Goal: Check status: Check status

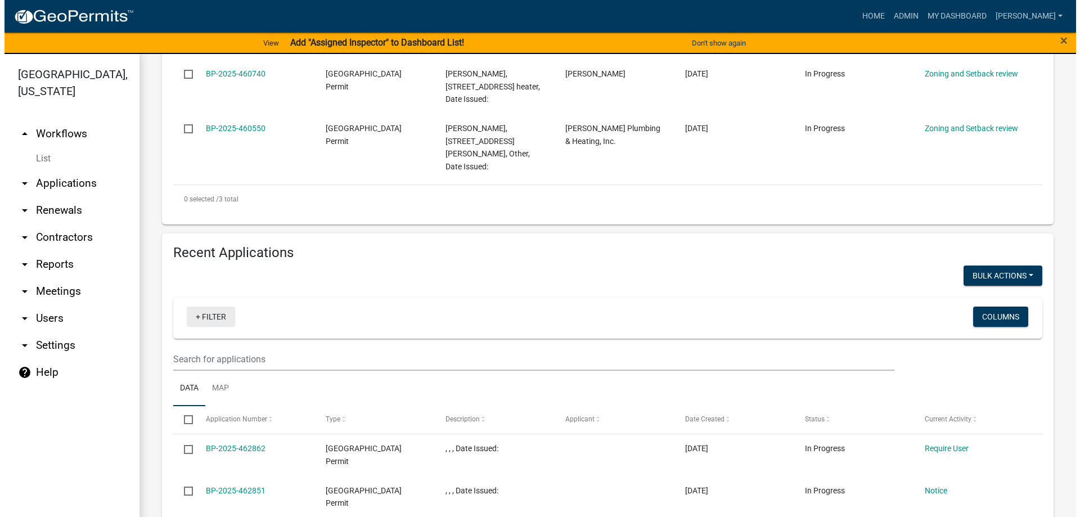
scroll to position [394, 0]
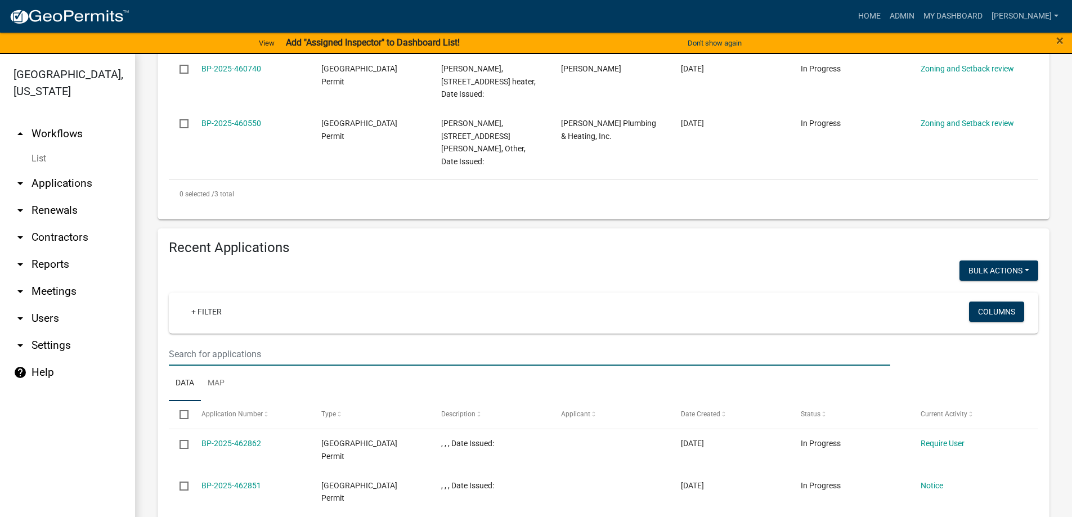
click at [202, 343] on input "text" at bounding box center [529, 354] width 721 height 23
type input "5524"
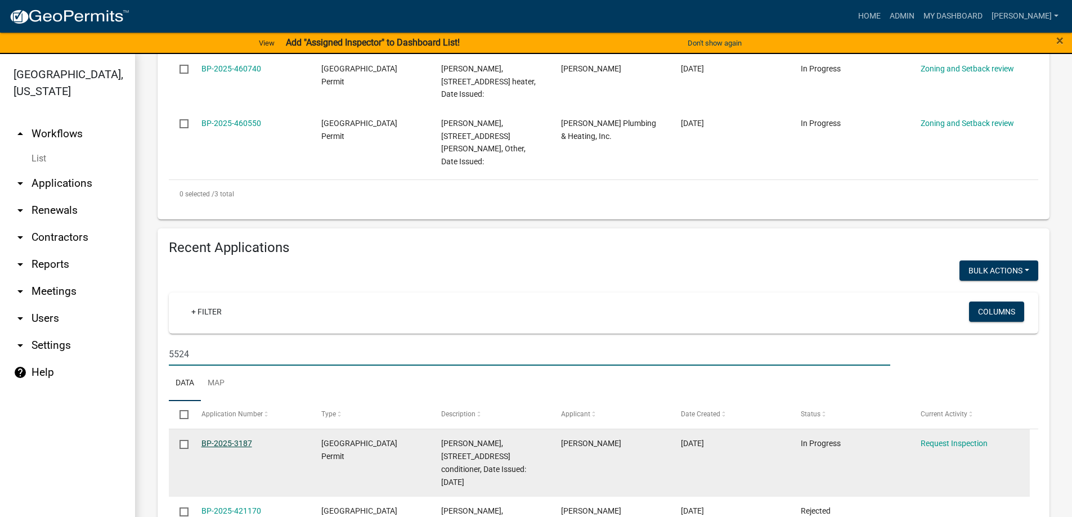
click at [235, 439] on link "BP-2025-3187" at bounding box center [226, 443] width 51 height 9
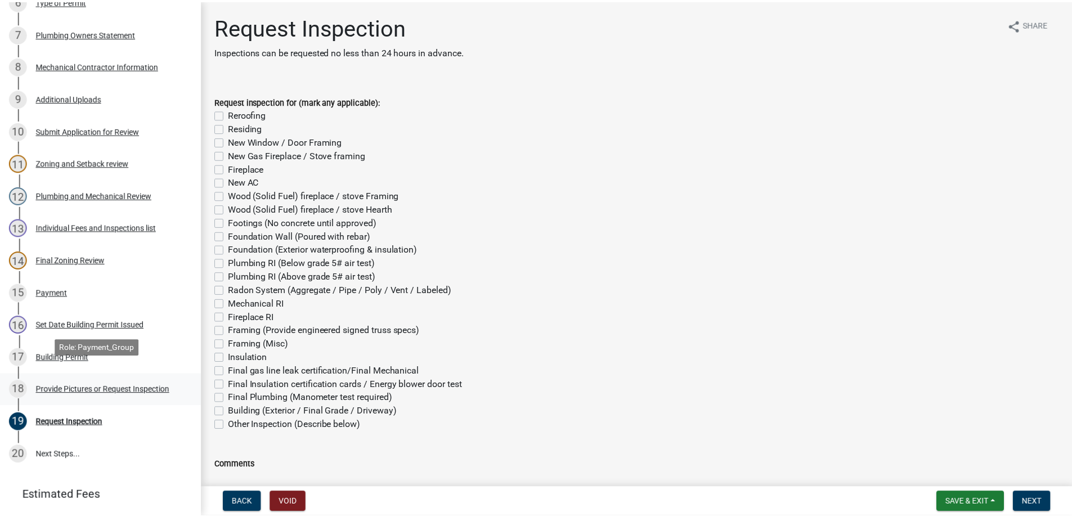
scroll to position [394, 0]
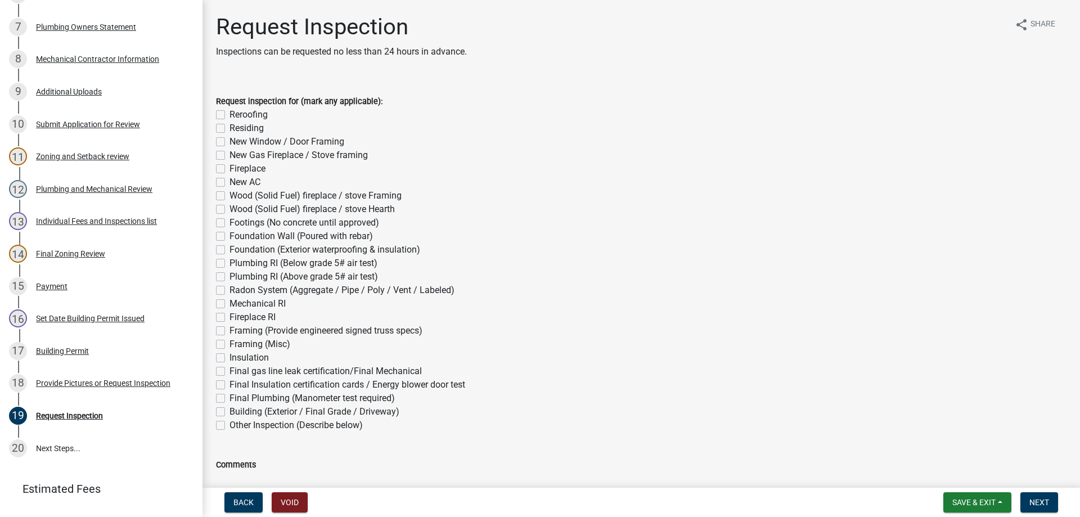
click at [69, 347] on div "Building Permit" at bounding box center [62, 351] width 53 height 8
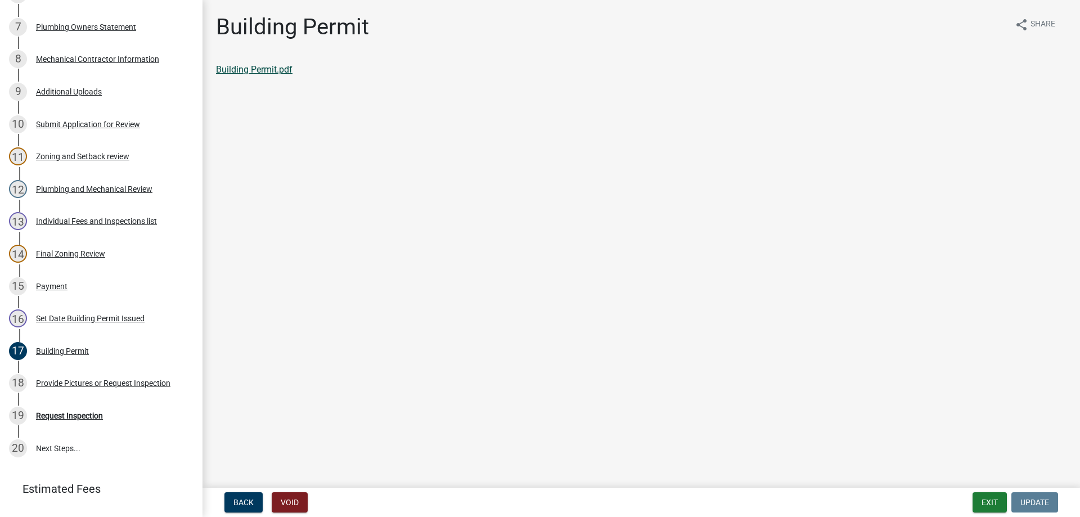
click at [272, 71] on link "Building Permit.pdf" at bounding box center [254, 69] width 77 height 11
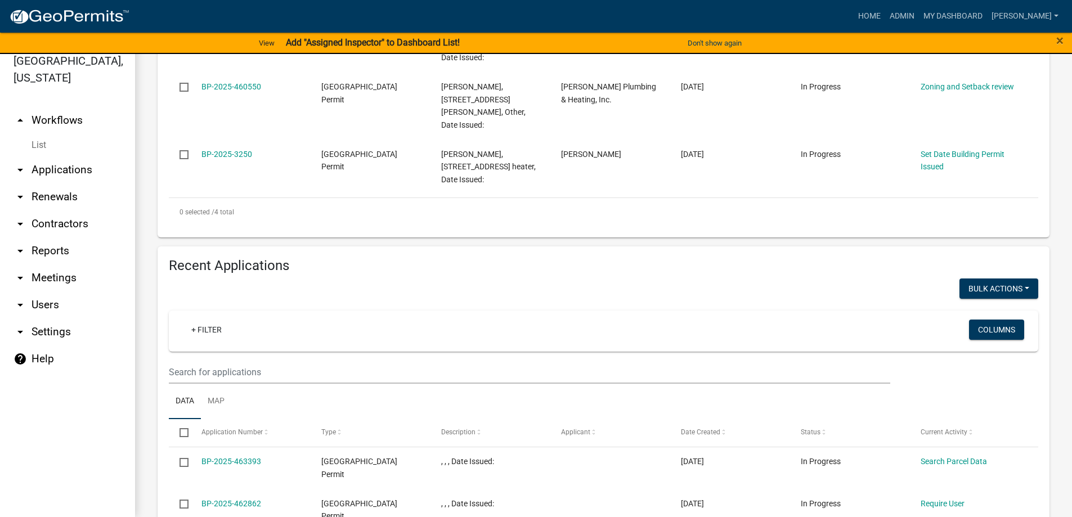
scroll to position [450, 0]
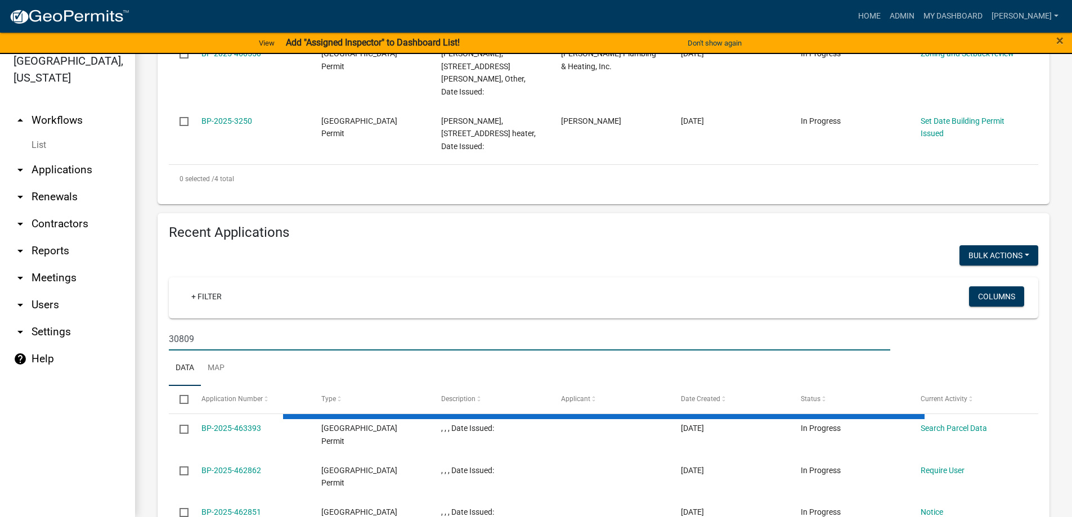
type input "30809"
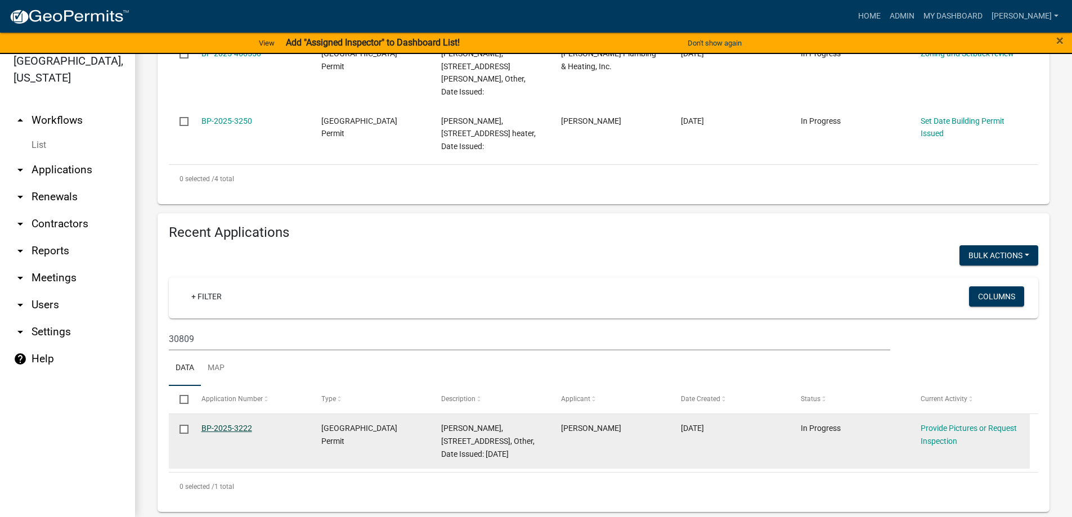
click at [232, 424] on link "BP-2025-3222" at bounding box center [226, 428] width 51 height 9
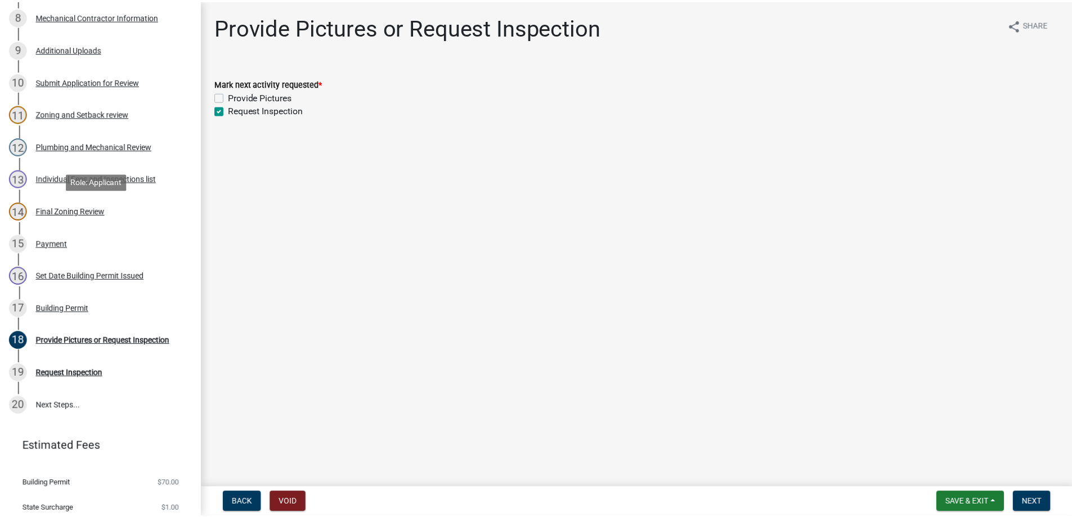
scroll to position [467, 0]
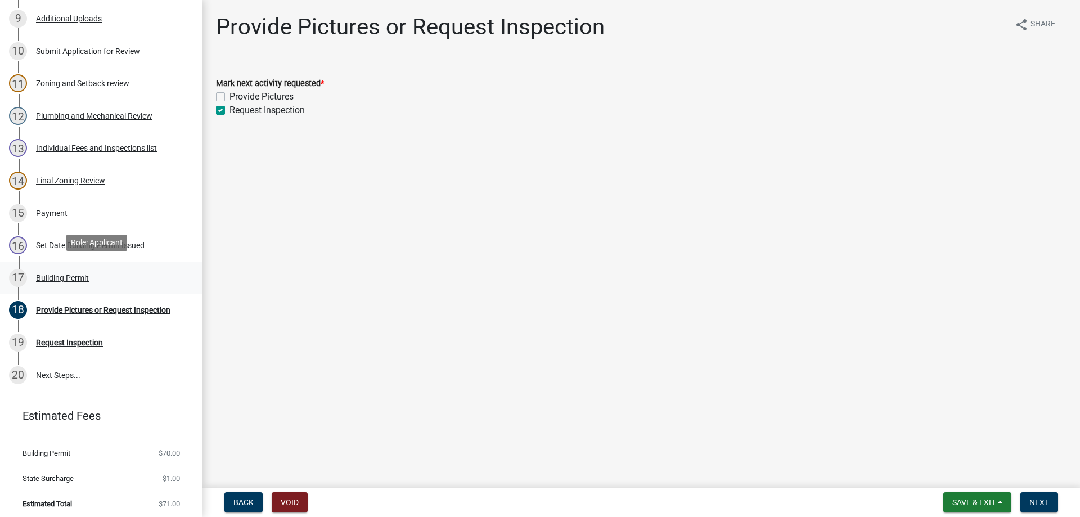
click at [64, 274] on div "Building Permit" at bounding box center [62, 278] width 53 height 8
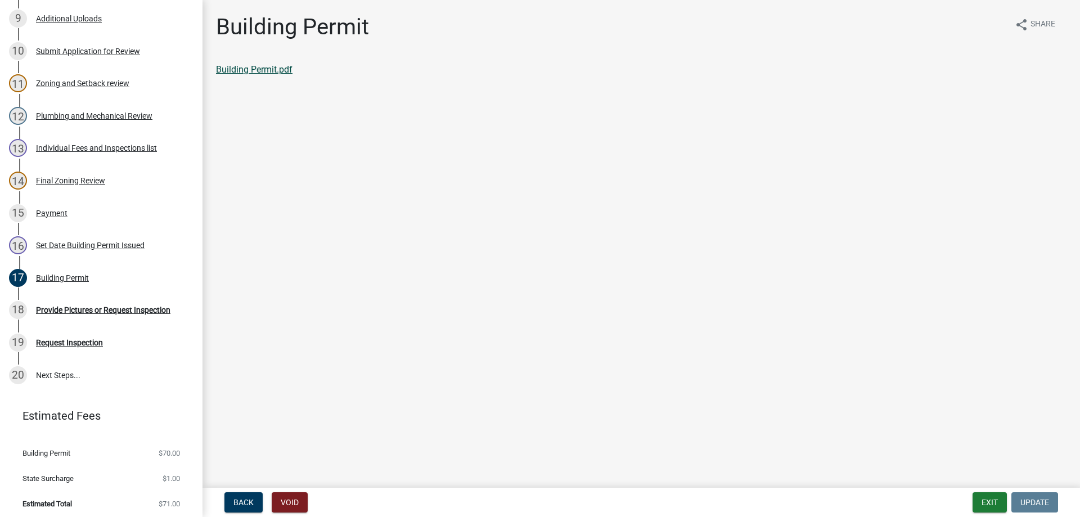
click at [262, 69] on link "Building Permit.pdf" at bounding box center [254, 69] width 77 height 11
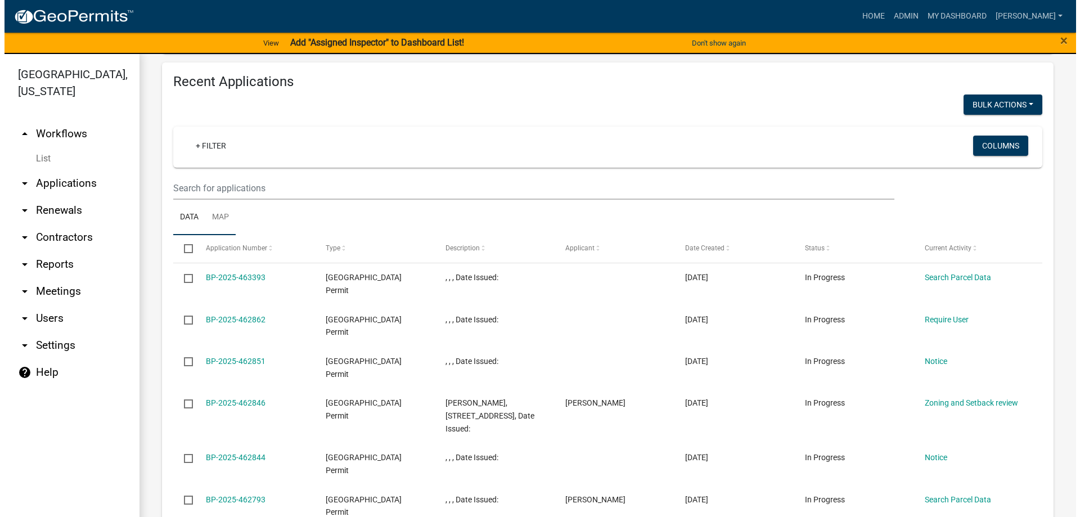
scroll to position [611, 0]
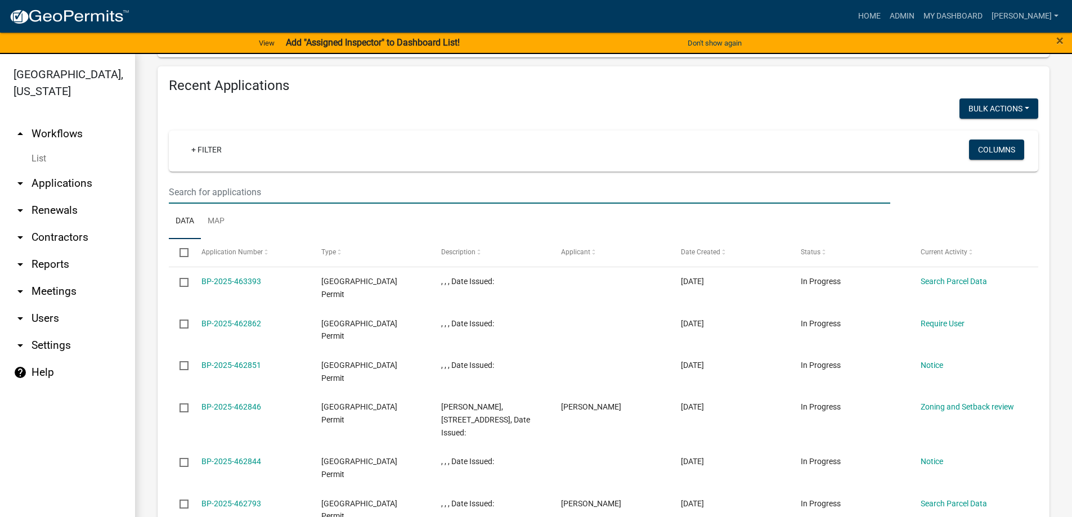
type input "29110"
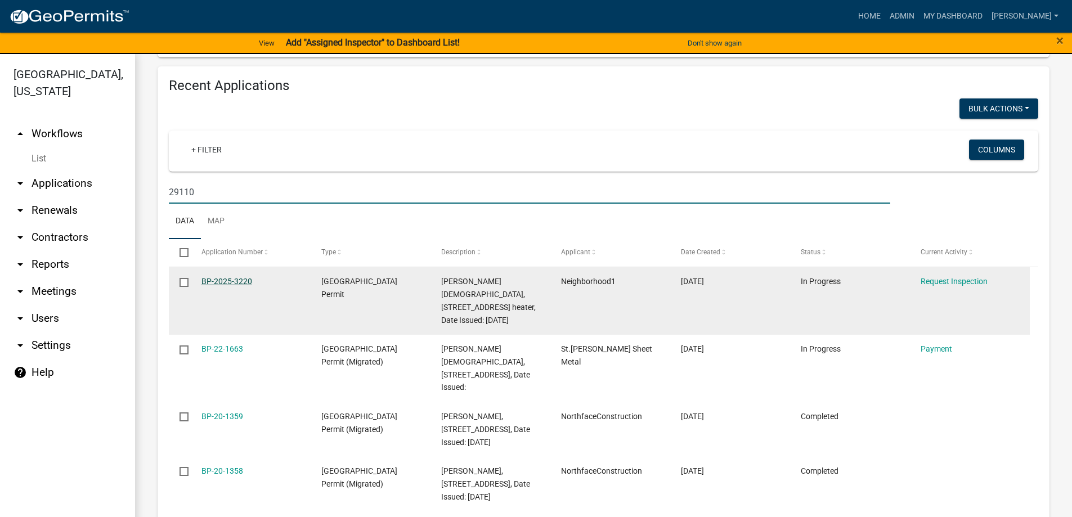
click at [216, 277] on link "BP-2025-3220" at bounding box center [226, 281] width 51 height 9
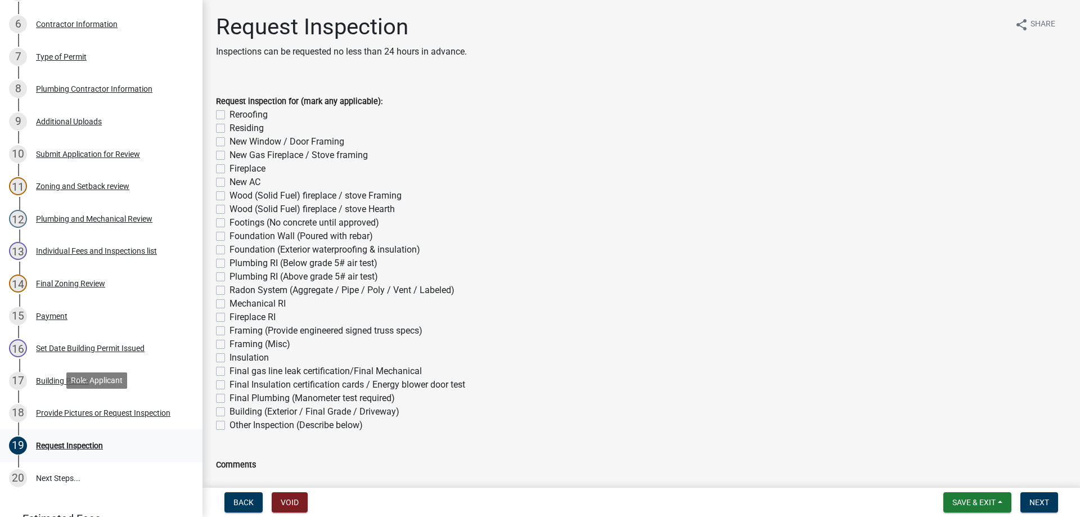
scroll to position [394, 0]
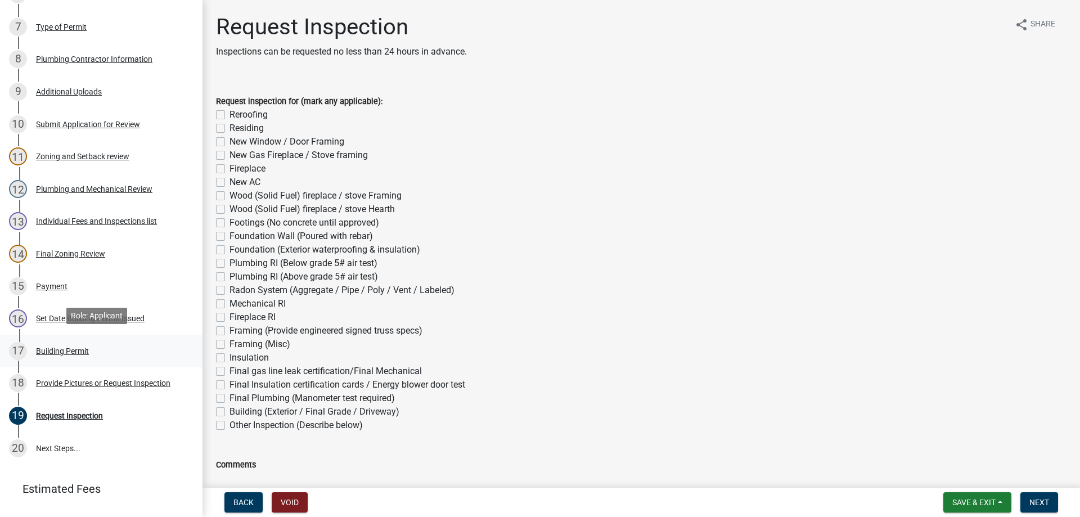
click at [64, 351] on div "Building Permit" at bounding box center [62, 351] width 53 height 8
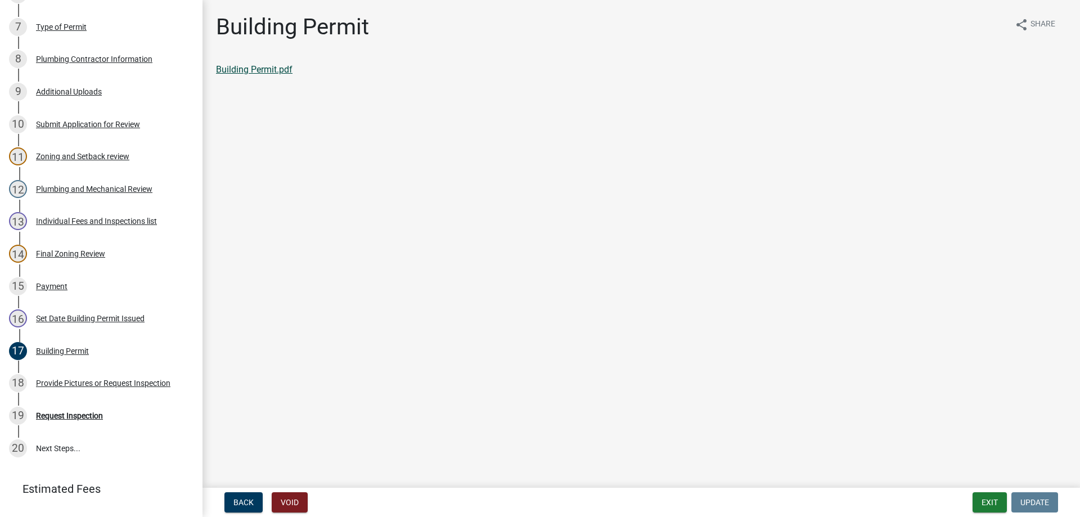
click at [244, 71] on link "Building Permit.pdf" at bounding box center [254, 69] width 77 height 11
